Goal: Task Accomplishment & Management: Manage account settings

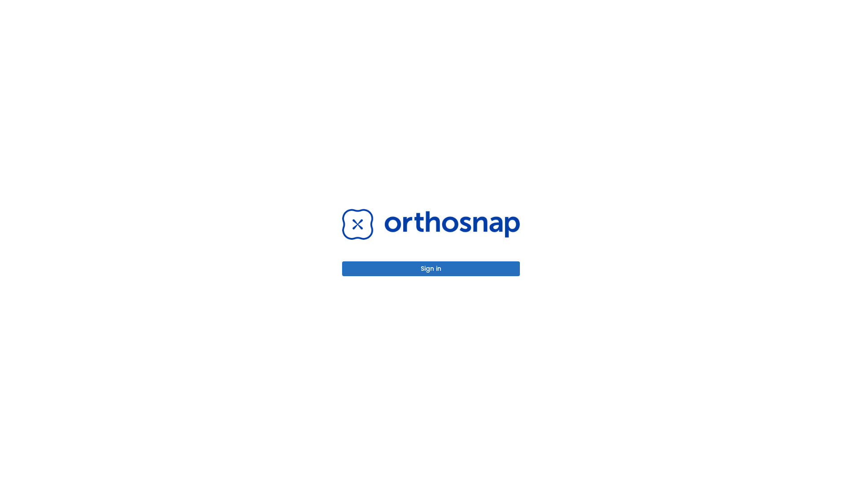
click at [431, 269] on button "Sign in" at bounding box center [431, 268] width 178 height 15
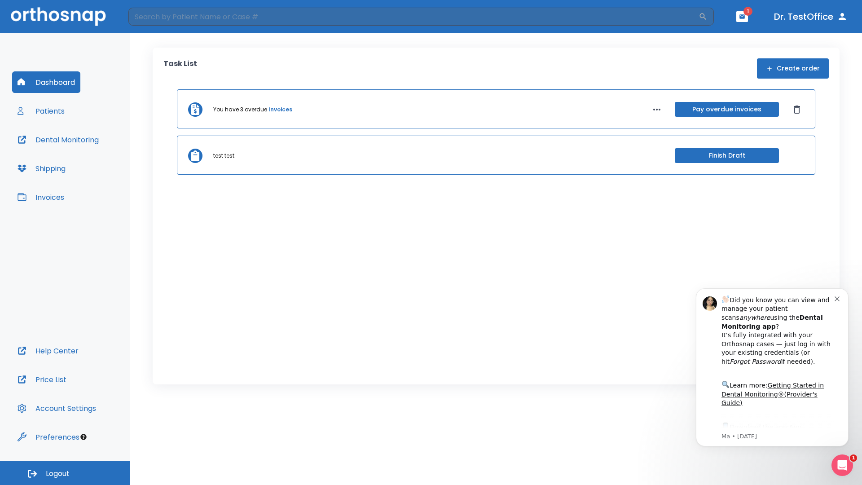
click at [65, 473] on span "Logout" at bounding box center [58, 474] width 24 height 10
